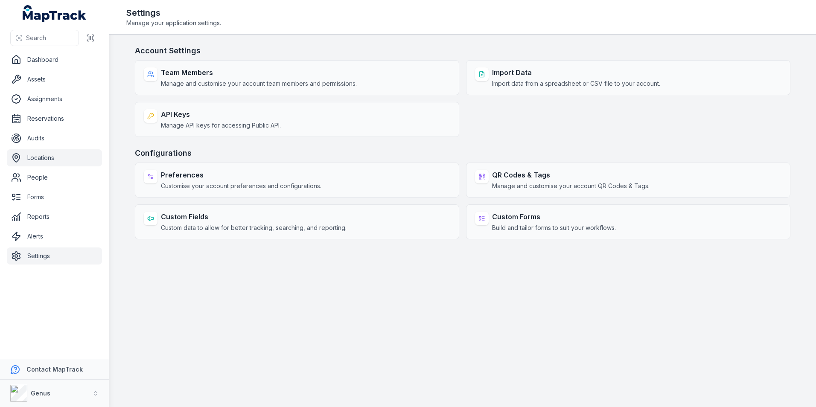
click at [44, 156] on link "Locations" at bounding box center [54, 157] width 95 height 17
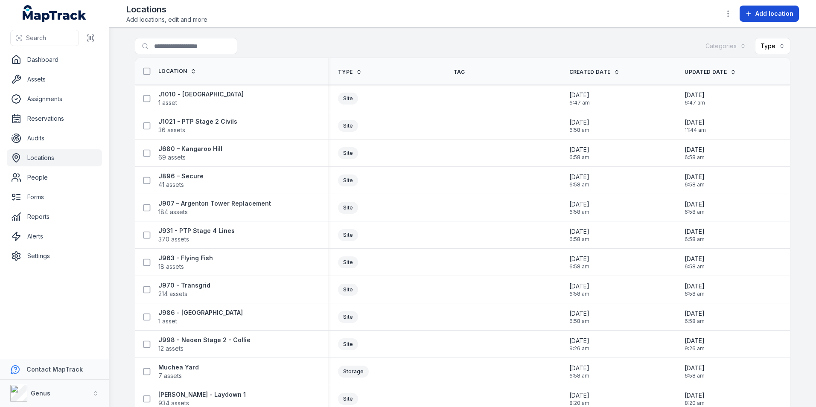
click at [754, 12] on button "Add location" at bounding box center [769, 14] width 59 height 16
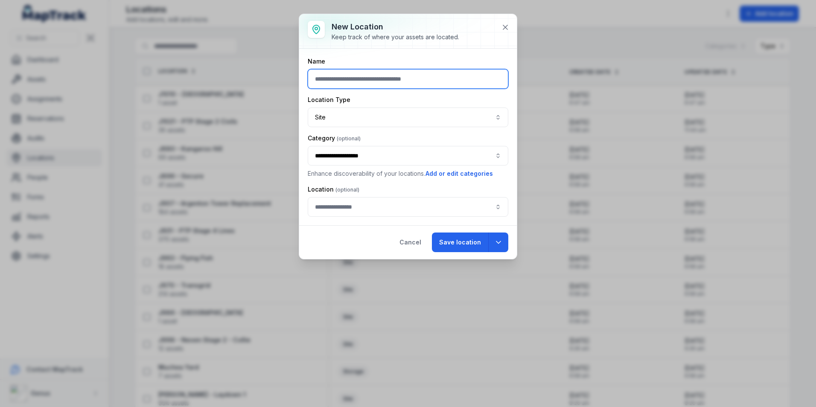
click at [362, 83] on input "text" at bounding box center [408, 79] width 201 height 20
type input "**********"
click at [344, 120] on button "Site ****" at bounding box center [408, 118] width 201 height 20
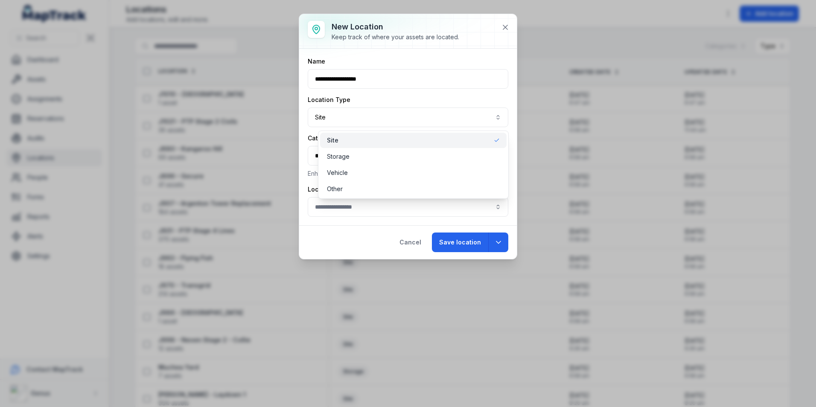
click at [340, 140] on div "Site" at bounding box center [413, 140] width 173 height 9
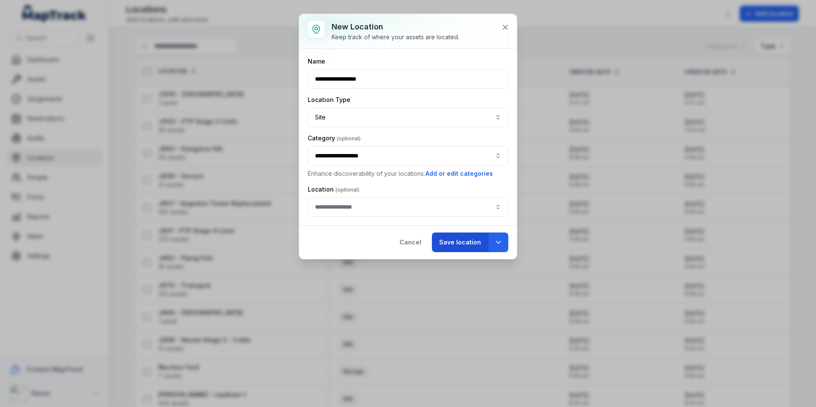
click at [456, 242] on button "Save location" at bounding box center [460, 243] width 56 height 20
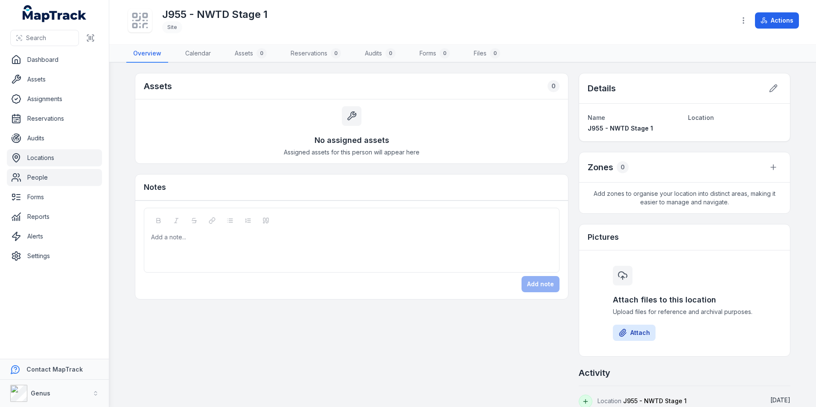
click at [41, 177] on link "People" at bounding box center [54, 177] width 95 height 17
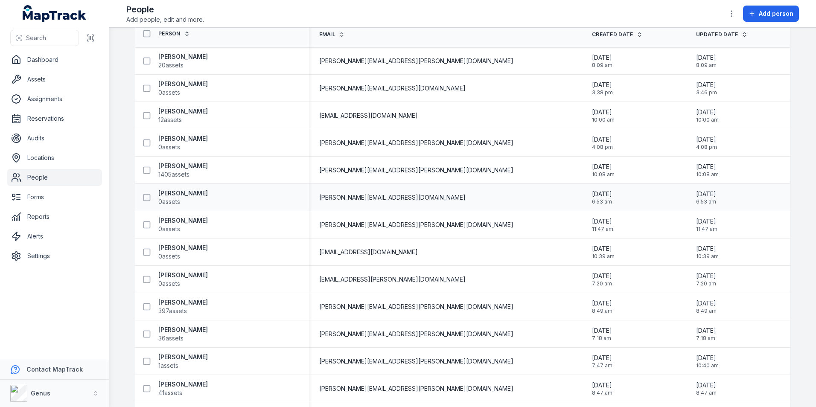
scroll to position [71, 0]
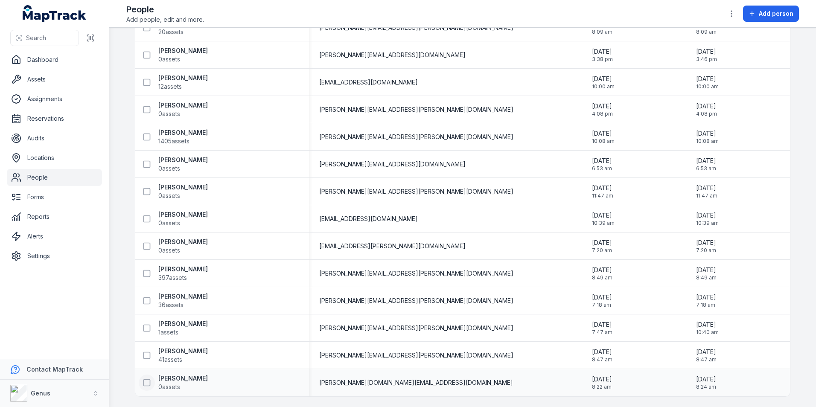
click at [146, 383] on icon at bounding box center [147, 383] width 9 height 9
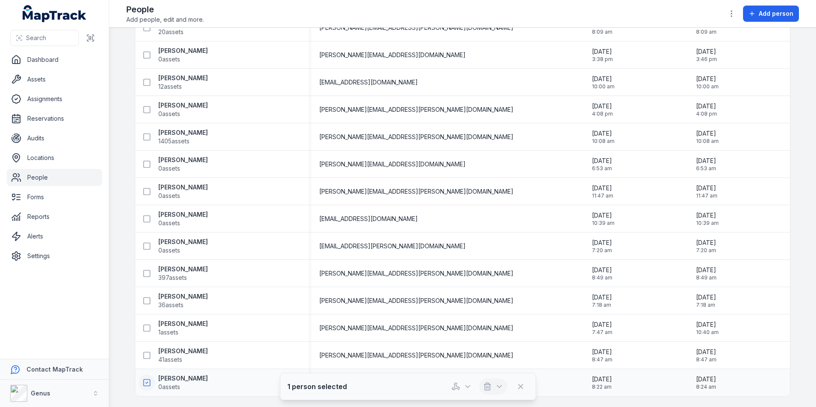
click at [488, 387] on line "button" at bounding box center [488, 387] width 0 height 2
click at [475, 348] on div "Delete" at bounding box center [494, 348] width 96 height 15
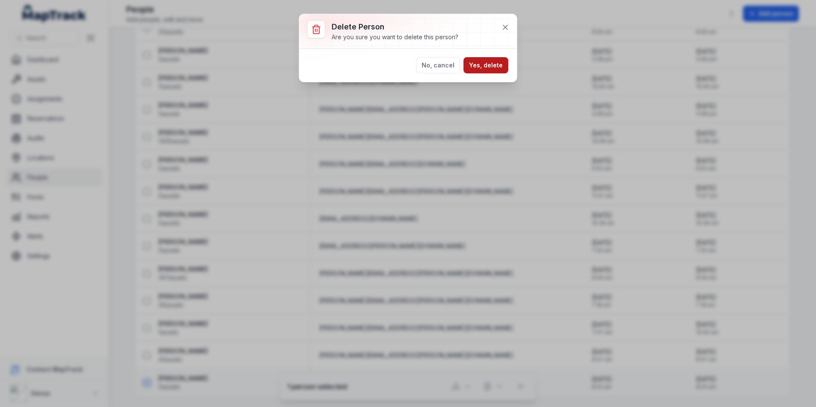
click at [482, 60] on button "Yes, delete" at bounding box center [486, 65] width 45 height 16
